Goal: Complete application form

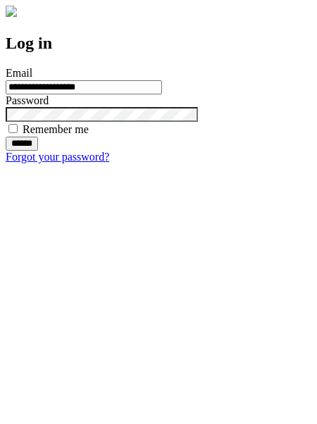
type input "**********"
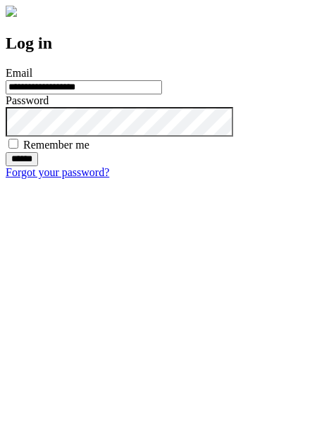
click at [38, 166] on input "******" at bounding box center [22, 159] width 32 height 14
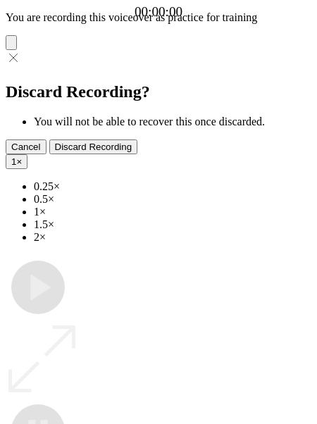
type input "**********"
